Goal: Information Seeking & Learning: Learn about a topic

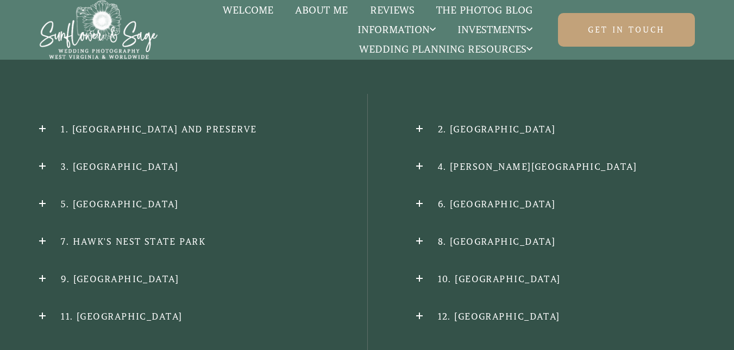
scroll to position [1108, 0]
click at [206, 122] on h2 "1. [GEOGRAPHIC_DATA] and Preserve" at bounding box center [178, 127] width 279 height 11
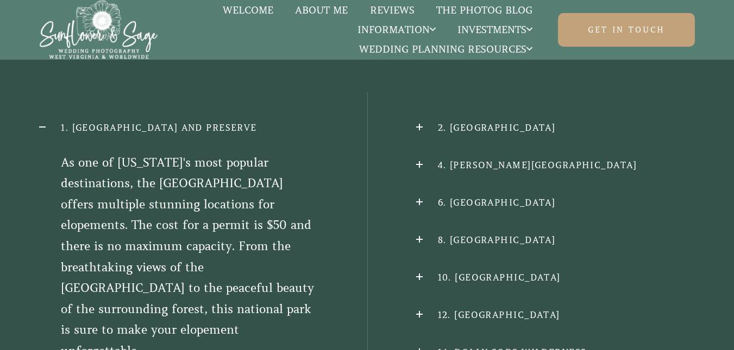
click at [206, 122] on h2 "1. New River Gorge National Park and Preserve" at bounding box center [178, 127] width 279 height 11
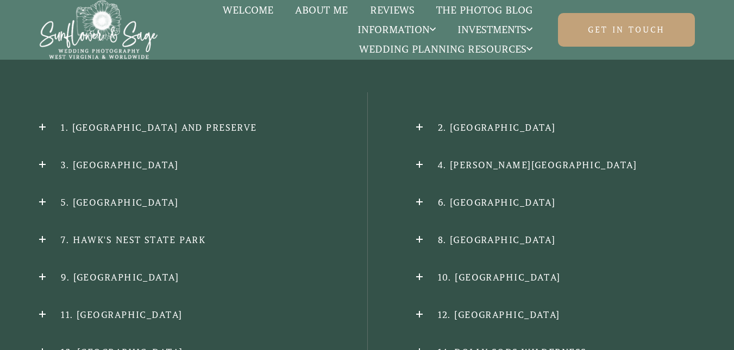
click at [477, 122] on h2 "2. Blackwater Falls State Park" at bounding box center [555, 127] width 279 height 11
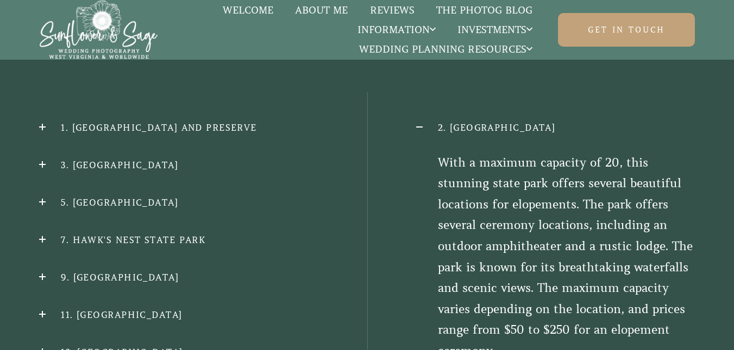
scroll to position [1129, 0]
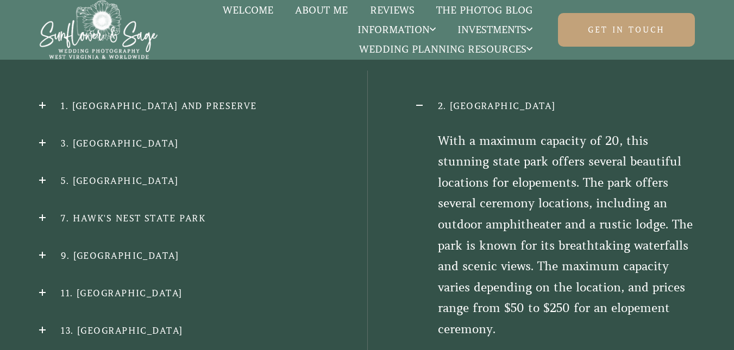
click at [479, 100] on div "2. Blackwater Falls State Park With a maximum capacity of 20, this stunning sta…" at bounding box center [555, 220] width 279 height 240
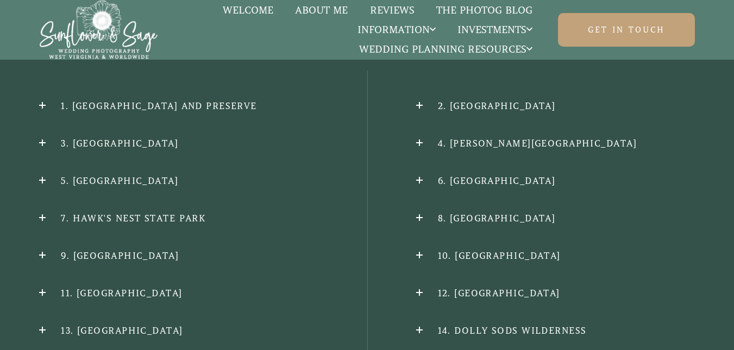
click at [301, 138] on h2 "3. Harpers Ferry National Historical Park" at bounding box center [178, 143] width 279 height 11
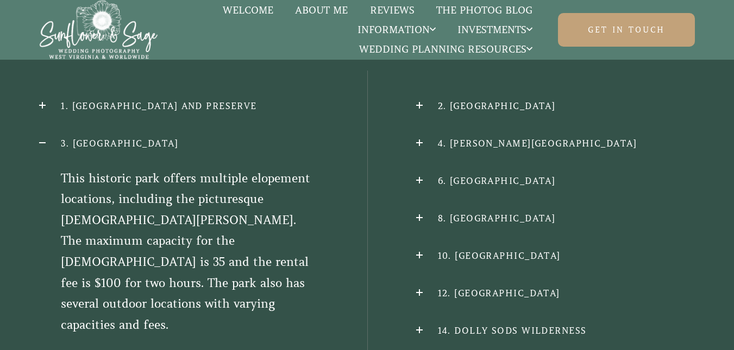
click at [301, 138] on h2 "3. Harpers Ferry National Historical Park" at bounding box center [178, 143] width 279 height 11
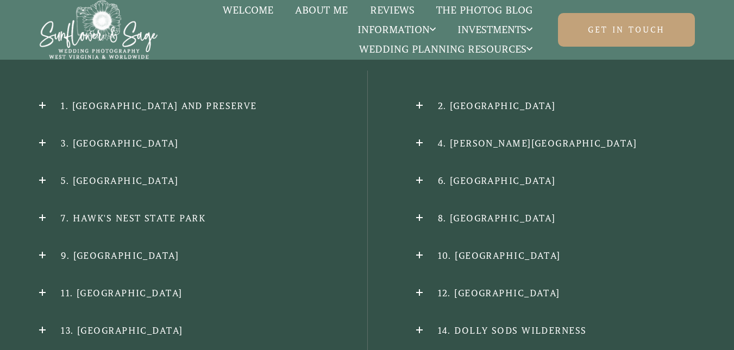
click at [174, 175] on h2 "5. Lost River State Park" at bounding box center [178, 180] width 279 height 11
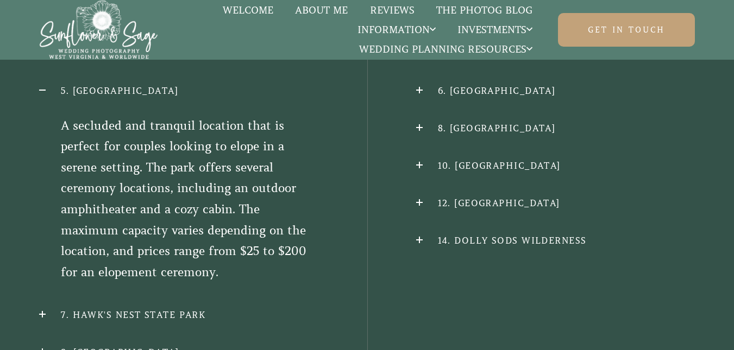
scroll to position [1238, 0]
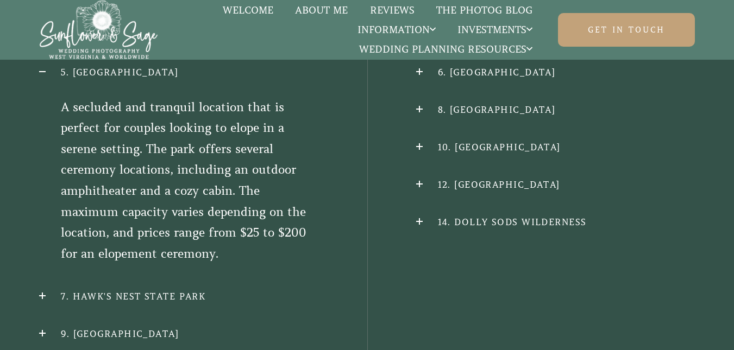
click at [170, 291] on h2 "7. Hawk's Nest State ParK" at bounding box center [178, 296] width 279 height 11
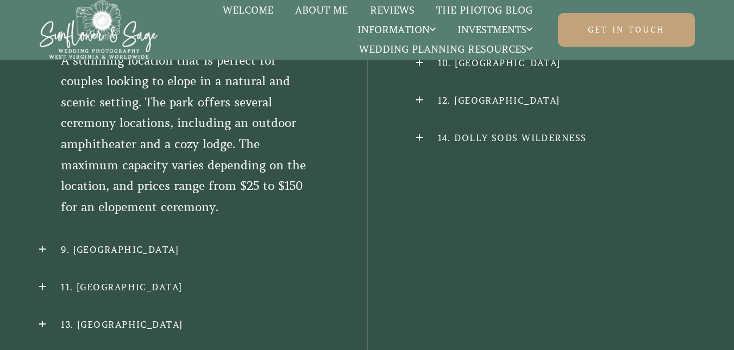
scroll to position [1325, 0]
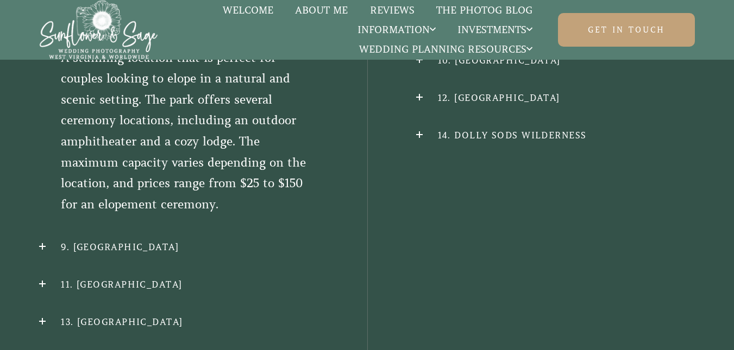
click at [182, 242] on h2 "9. Beartown State Park" at bounding box center [178, 247] width 279 height 11
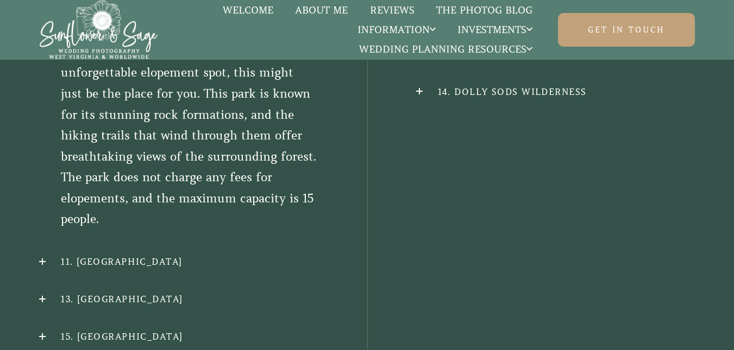
scroll to position [1390, 0]
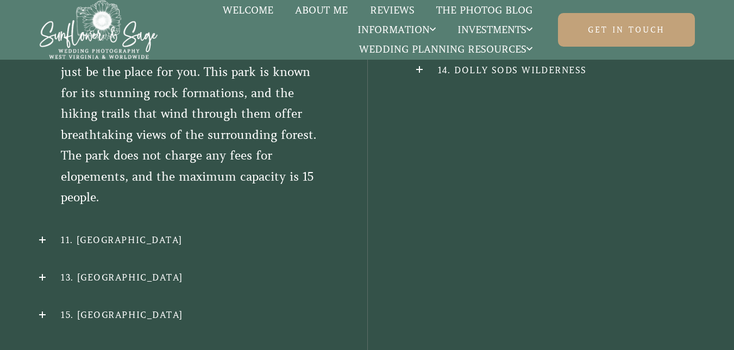
click at [182, 232] on div "1. New River Gorge National Park and Preserve As one of West Virginia's most po…" at bounding box center [178, 80] width 279 height 481
click at [185, 217] on div "1. New River Gorge National Park and Preserve As one of West Virginia's most po…" at bounding box center [178, 80] width 279 height 481
click at [187, 235] on h2 "11. Coopers Rock State Forest" at bounding box center [178, 240] width 279 height 11
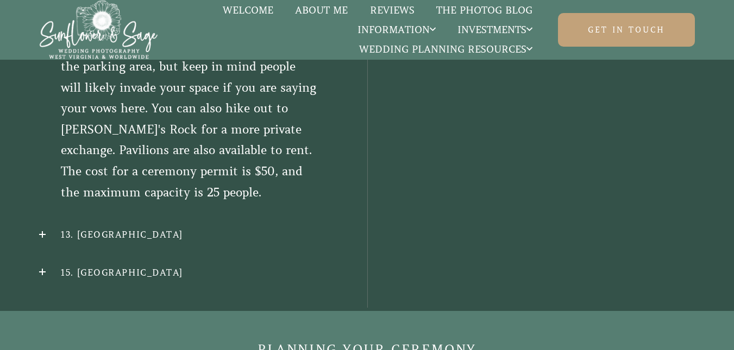
scroll to position [1487, 0]
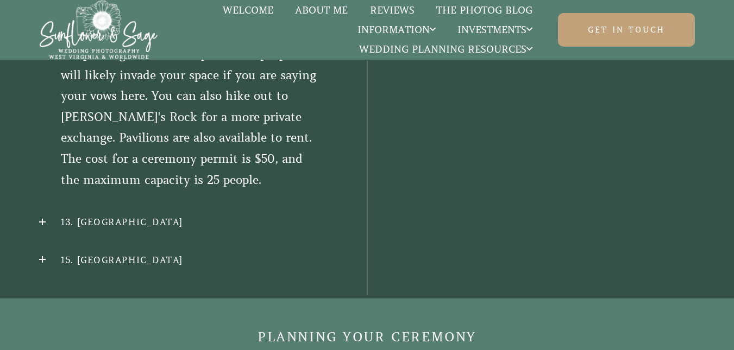
click at [187, 217] on h2 "13. Berkeley Springs State Park" at bounding box center [178, 222] width 279 height 11
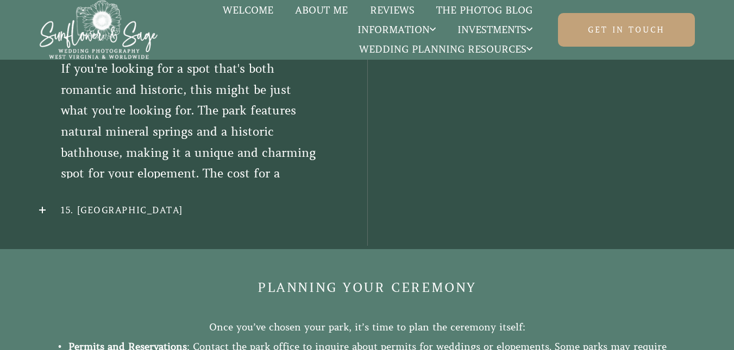
scroll to position [1420, 0]
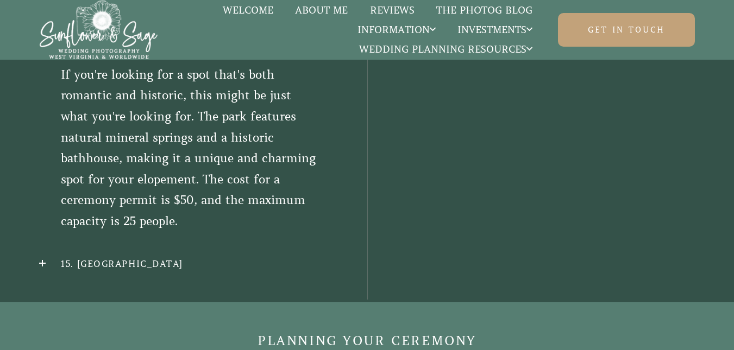
click at [185, 258] on h2 "15. North Bend State Park" at bounding box center [178, 263] width 279 height 11
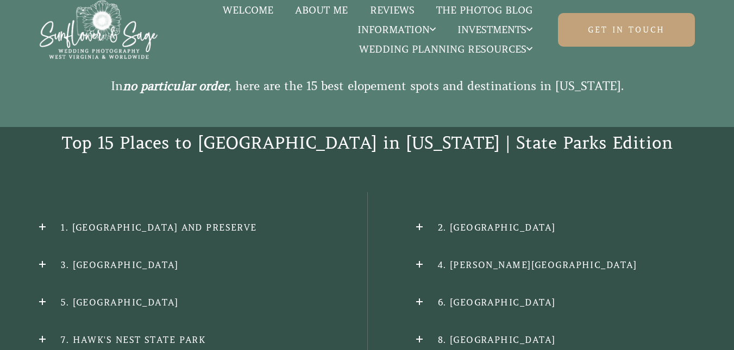
scroll to position [1030, 0]
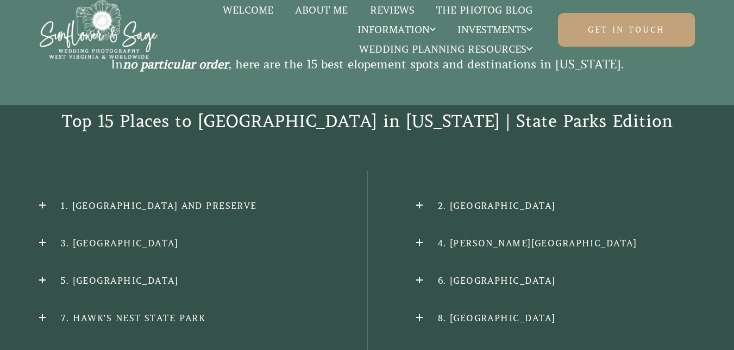
click at [460, 238] on h2 "4. Babcock State Park" at bounding box center [555, 243] width 279 height 11
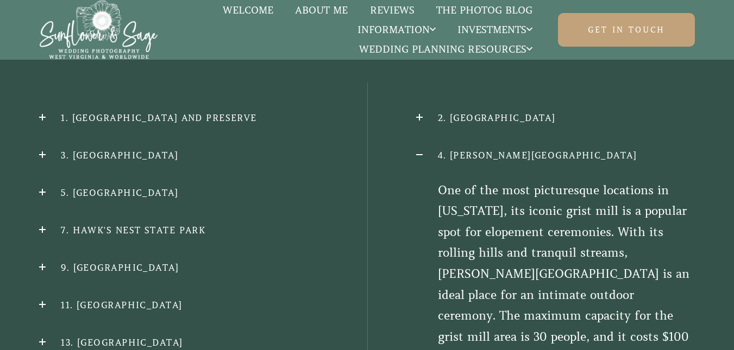
scroll to position [1138, 0]
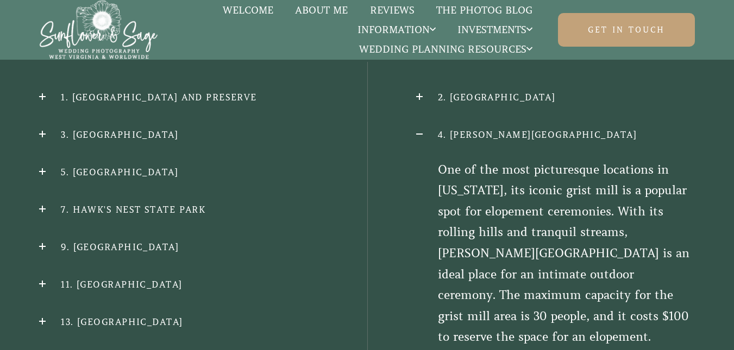
click at [516, 129] on h2 "4. Babcock State Park" at bounding box center [555, 134] width 279 height 11
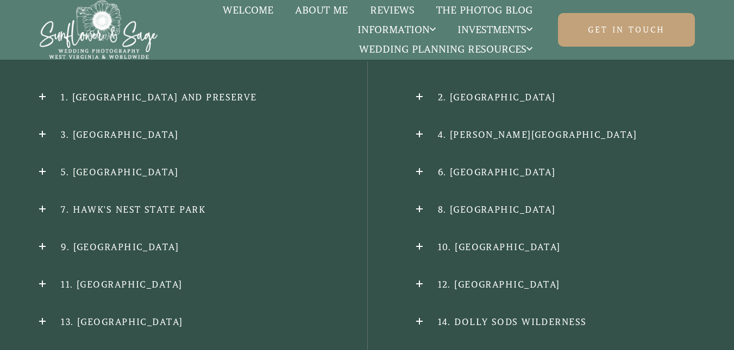
click at [487, 167] on h2 "6. Seneca Rocks" at bounding box center [555, 172] width 279 height 11
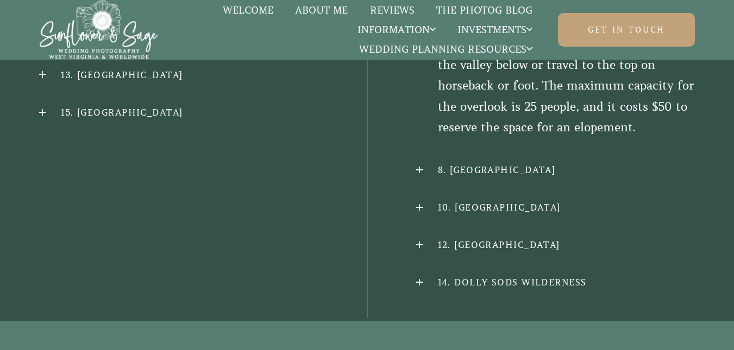
scroll to position [1399, 0]
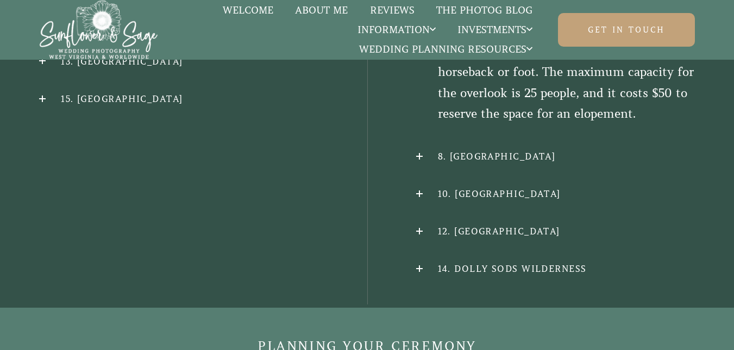
click at [482, 151] on h2 "8. Cranberry Glades Botanical Area" at bounding box center [555, 156] width 279 height 11
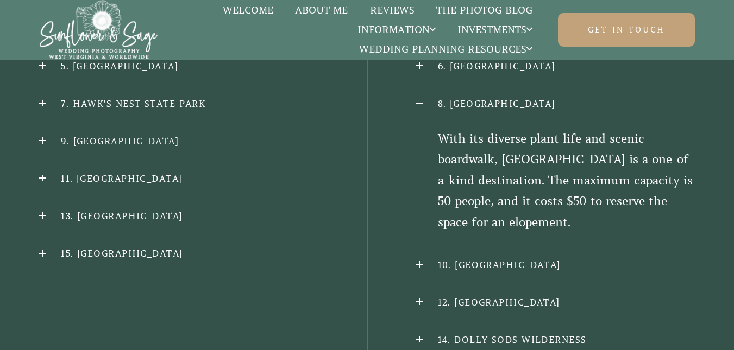
scroll to position [1247, 0]
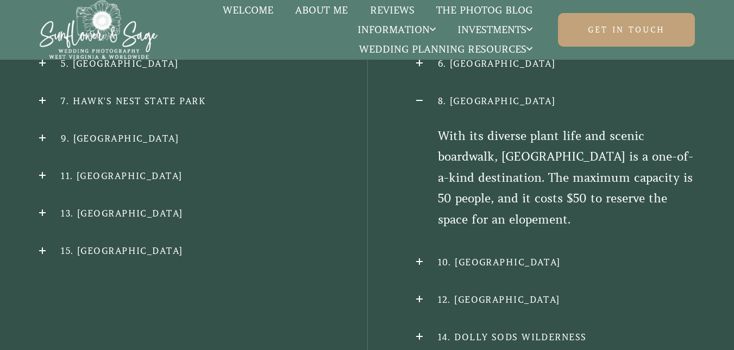
click at [491, 263] on div "2. Blackwater Falls State Park With a maximum capacity of 20, this stunning sta…" at bounding box center [555, 163] width 279 height 360
click at [491, 266] on div "2. Blackwater Falls State Park With a maximum capacity of 20, this stunning sta…" at bounding box center [555, 163] width 279 height 360
click at [503, 294] on h2 "12. Cathedral State Park" at bounding box center [555, 299] width 279 height 11
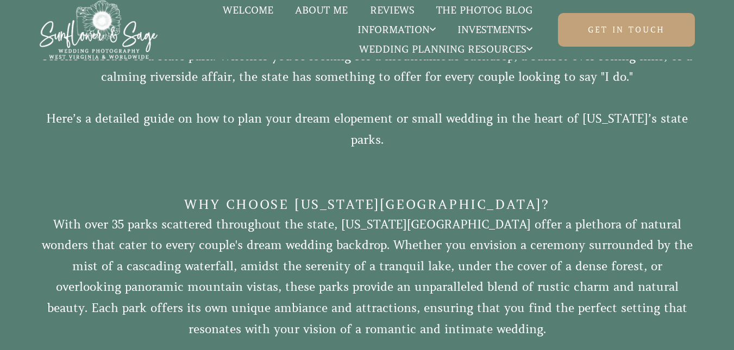
scroll to position [595, 0]
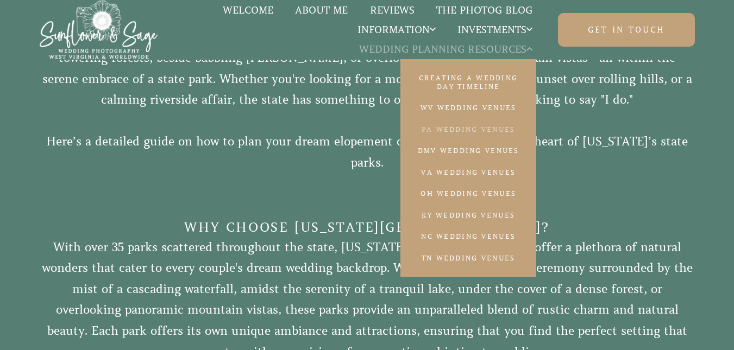
click at [462, 129] on link "PA Wedding Venues" at bounding box center [468, 129] width 136 height 21
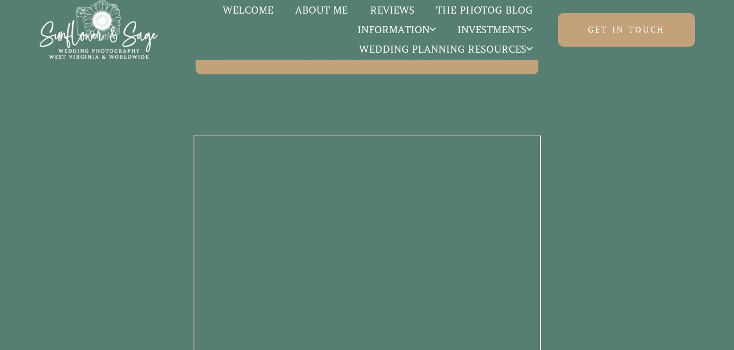
scroll to position [1043, 0]
